Goal: Obtain resource: Download file/media

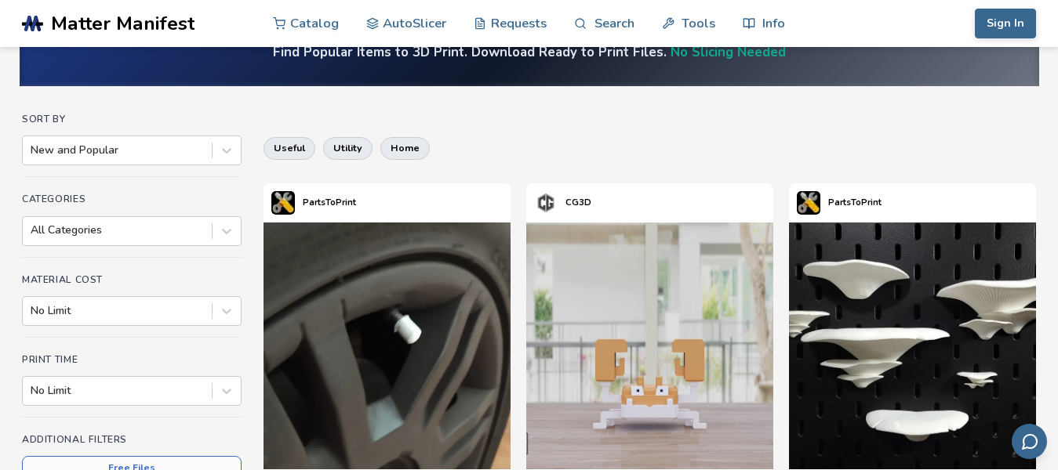
scroll to position [235, 0]
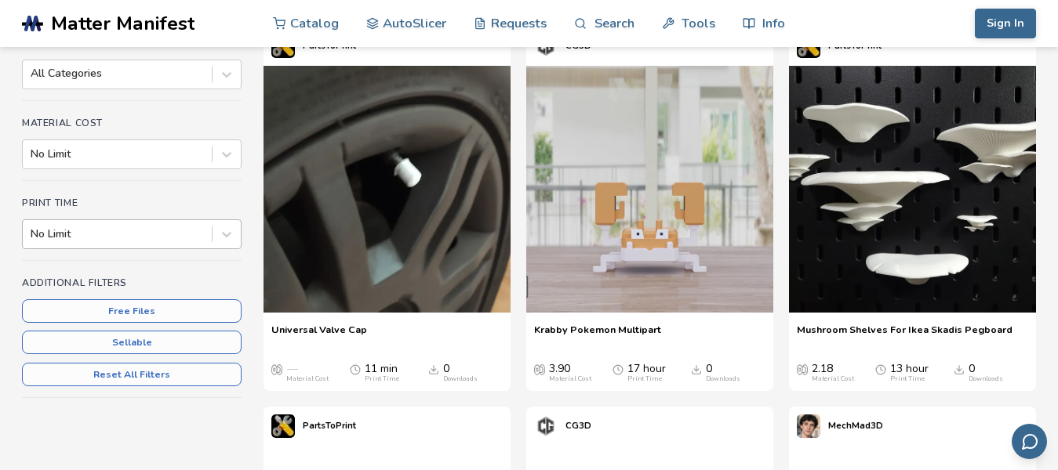
click at [100, 241] on div at bounding box center [117, 235] width 173 height 16
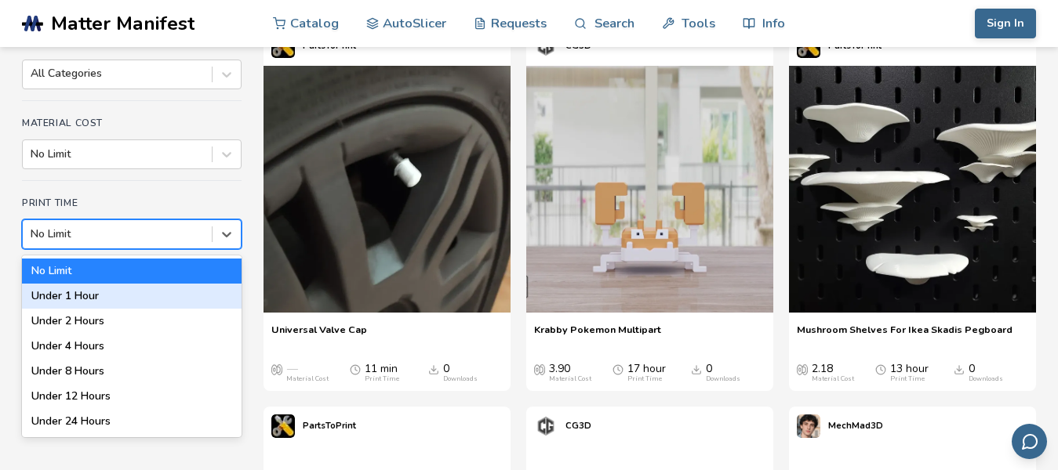
click at [103, 295] on div "Under 1 Hour" at bounding box center [132, 296] width 220 height 25
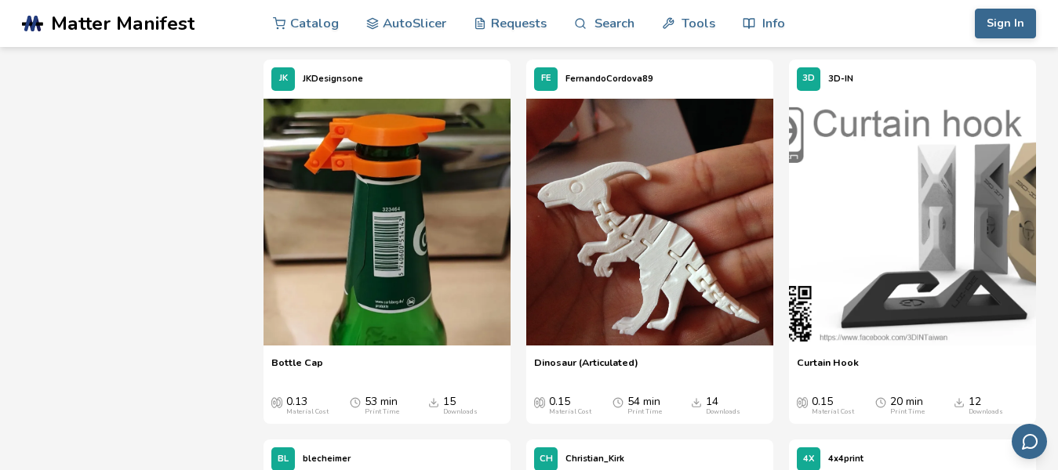
scroll to position [1026, 0]
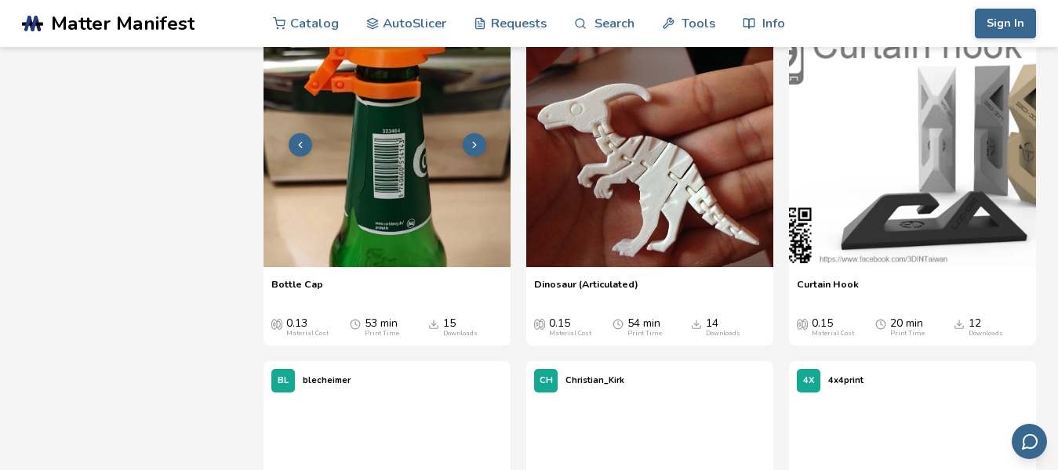
click at [361, 226] on img at bounding box center [386, 143] width 247 height 247
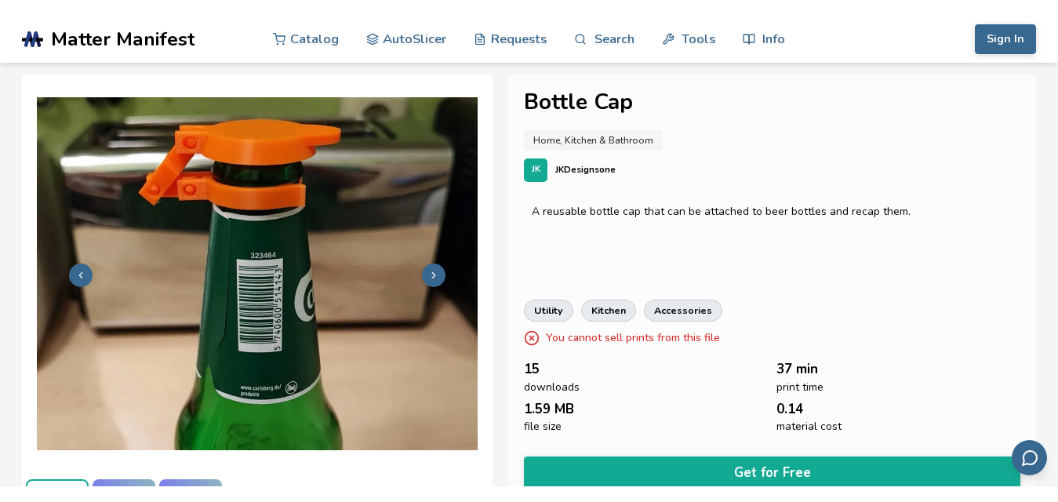
scroll to position [69, 0]
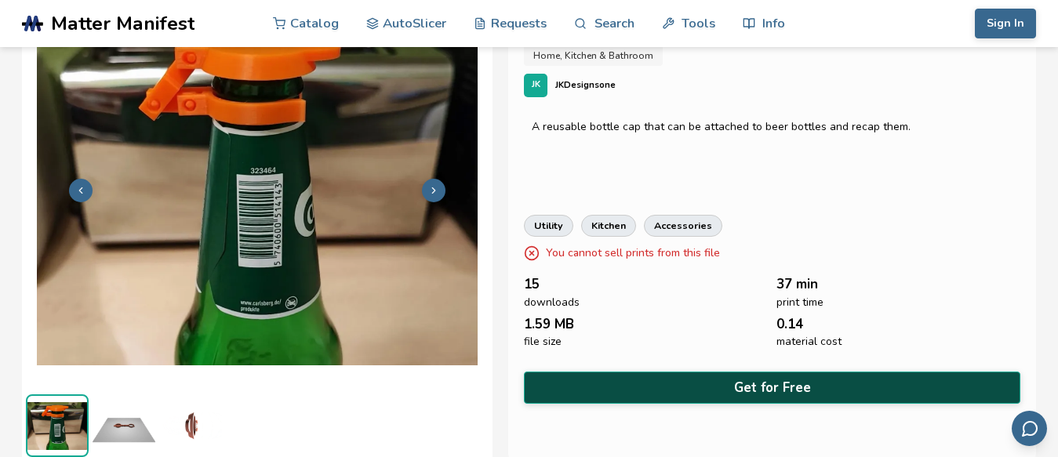
click at [739, 372] on button "Get for Free" at bounding box center [772, 388] width 496 height 32
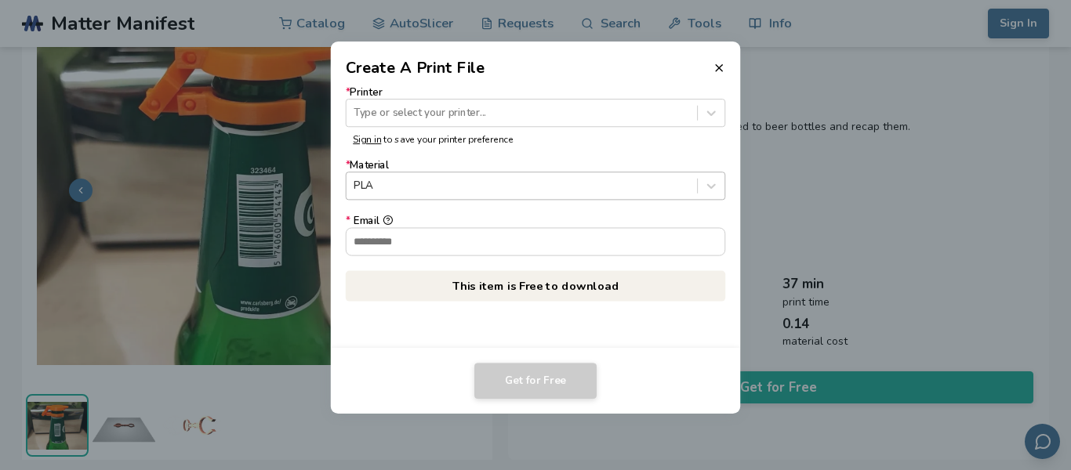
click at [436, 175] on div "PLA" at bounding box center [535, 186] width 379 height 28
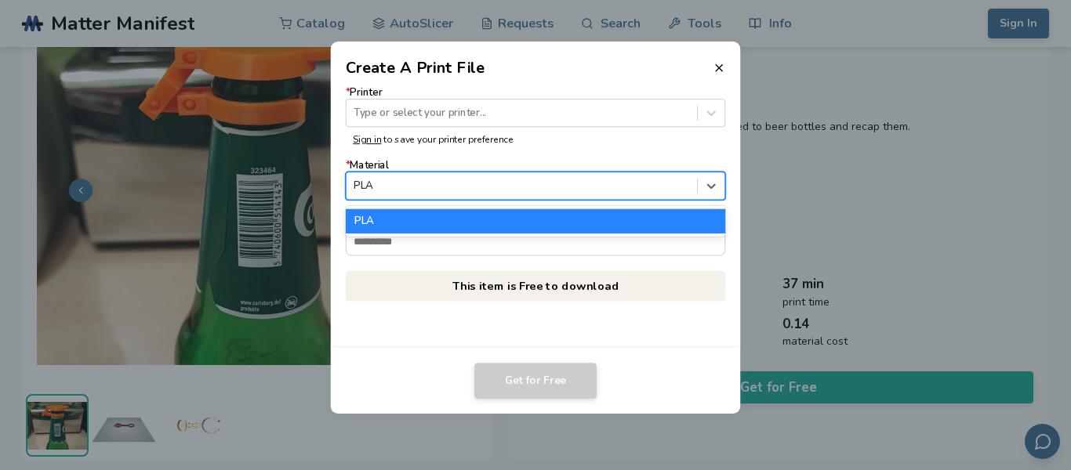
click at [402, 136] on p "Sign in to save your printer preference" at bounding box center [535, 140] width 365 height 11
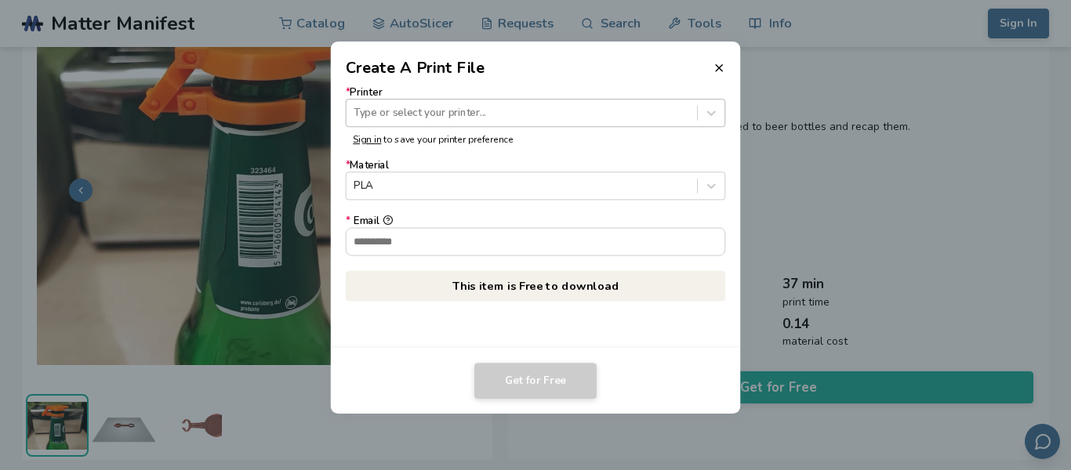
click at [388, 114] on div at bounding box center [522, 113] width 336 height 15
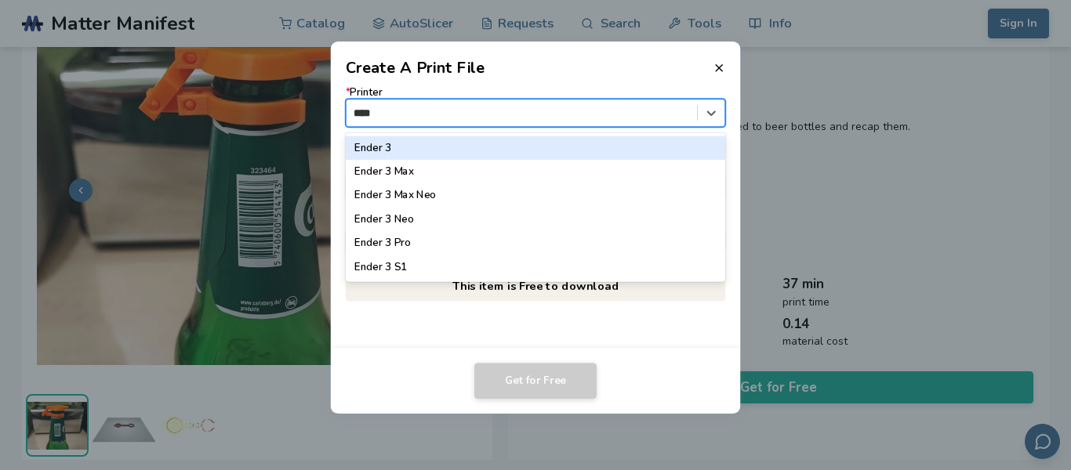
type input "*****"
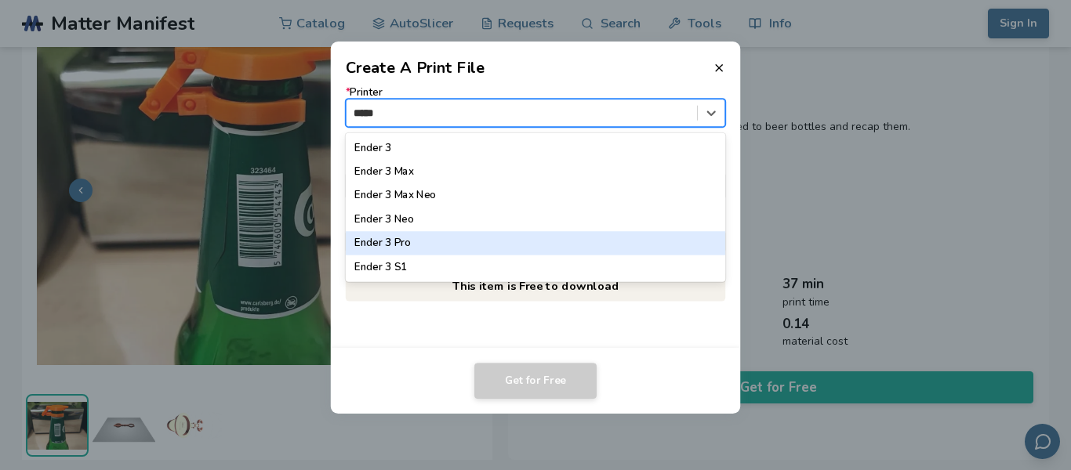
click at [410, 235] on div "Ender 3 Pro" at bounding box center [535, 244] width 379 height 24
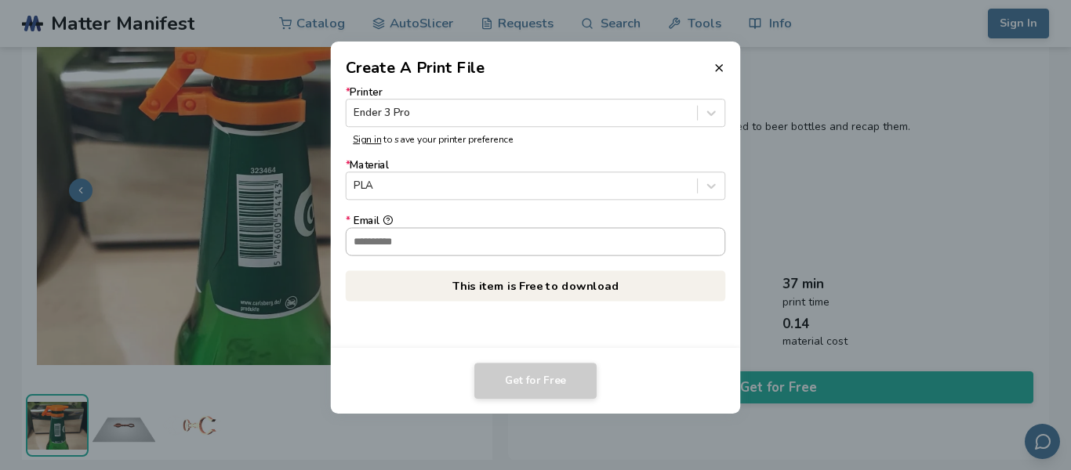
click at [397, 245] on input "* Email" at bounding box center [536, 241] width 379 height 27
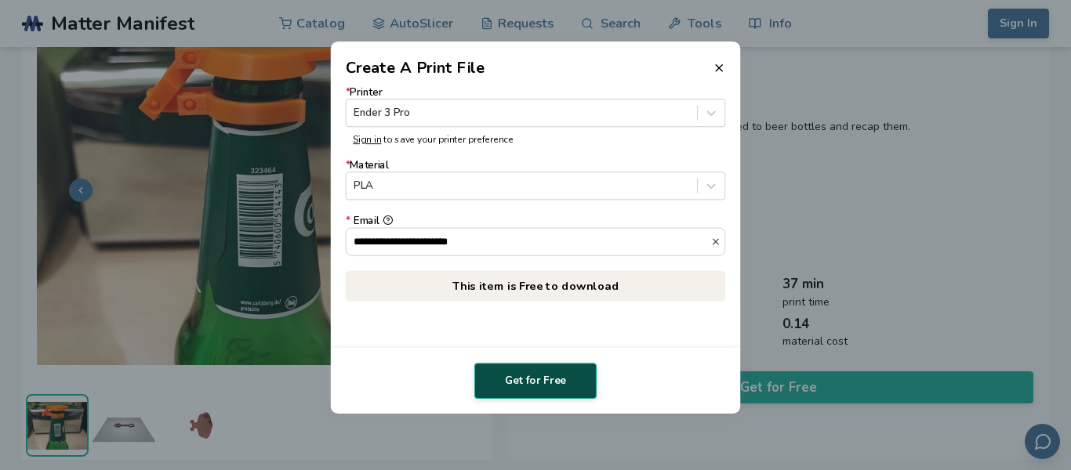
type input "**********"
click at [536, 382] on button "Get for Free" at bounding box center [535, 381] width 122 height 36
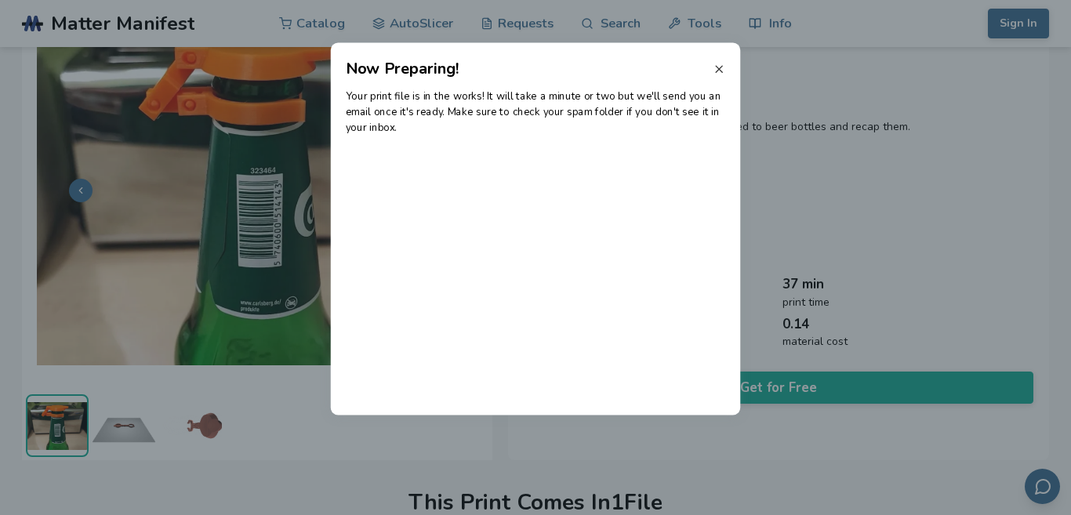
click at [717, 65] on icon at bounding box center [719, 69] width 13 height 13
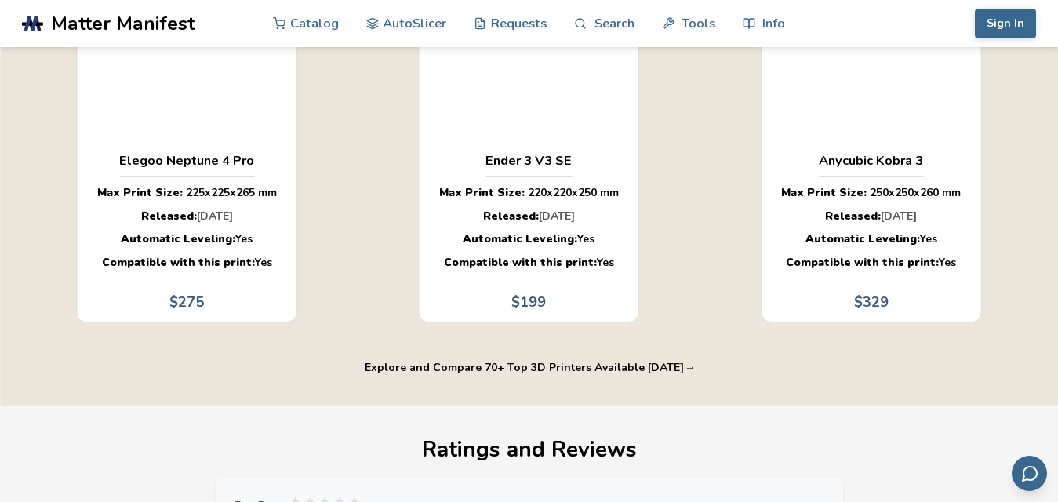
scroll to position [0, 0]
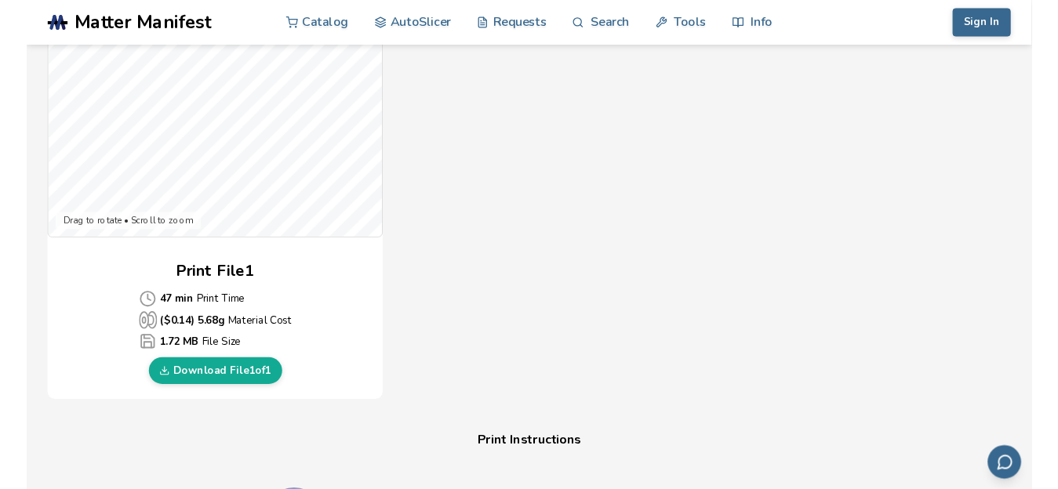
scroll to position [627, 0]
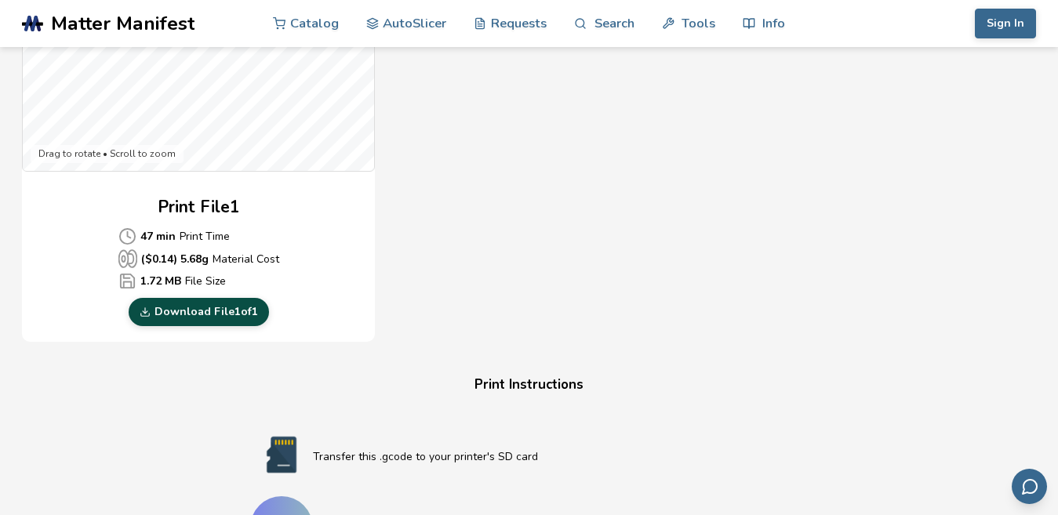
click at [164, 313] on link "Download File 1 of 1" at bounding box center [199, 312] width 140 height 28
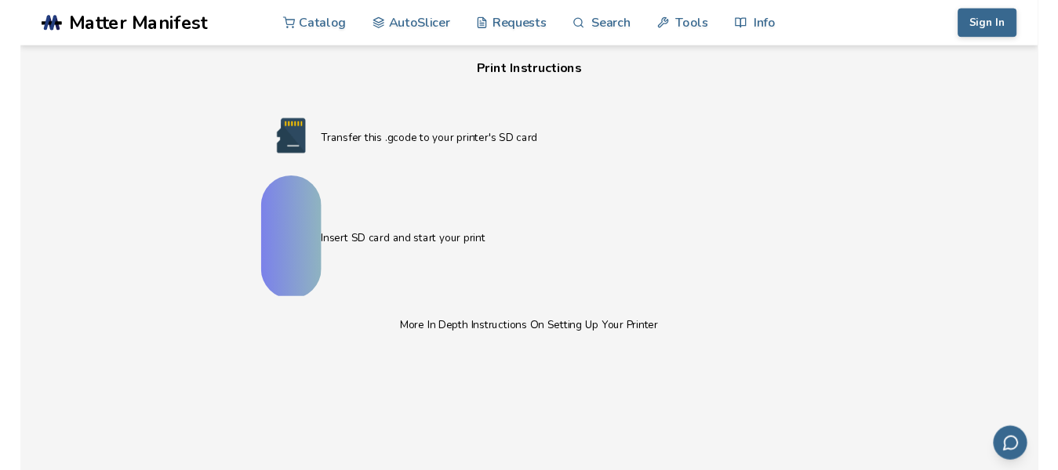
scroll to position [784, 0]
